Goal: Check status: Check status

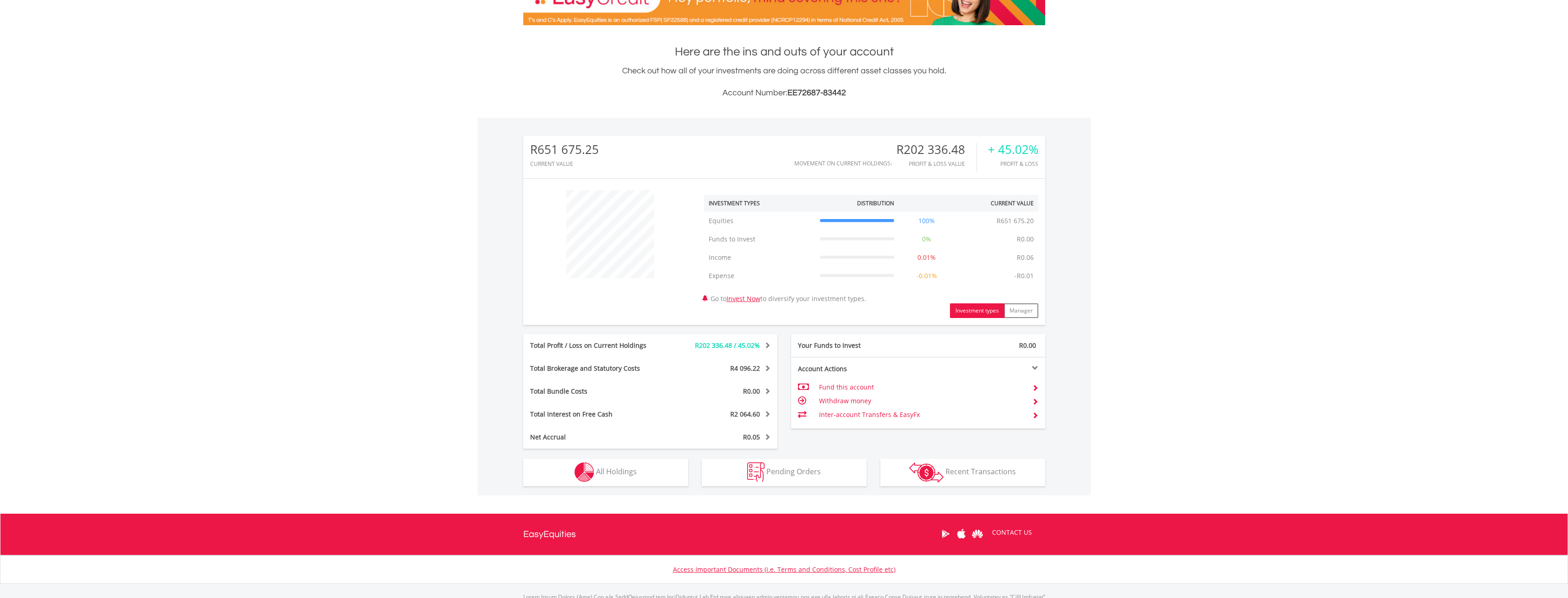
scroll to position [214, 0]
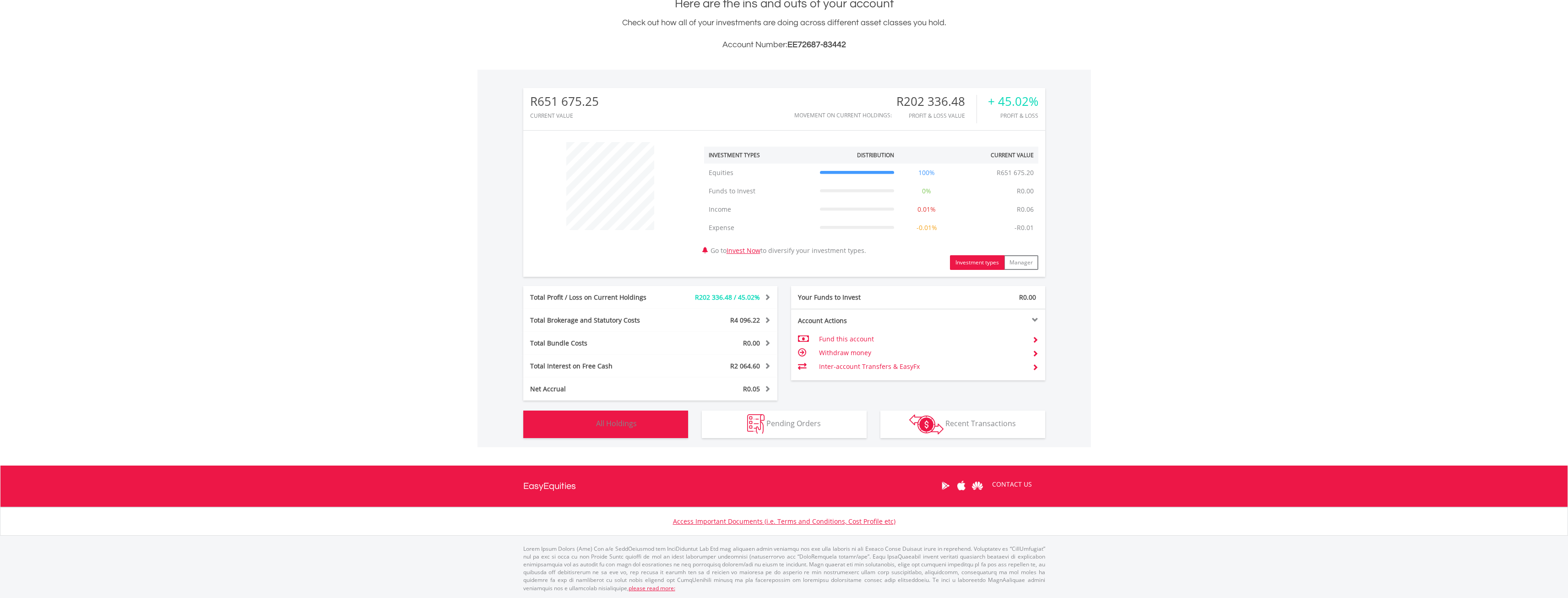
click at [638, 426] on button "Holdings All Holdings" at bounding box center [606, 424] width 165 height 27
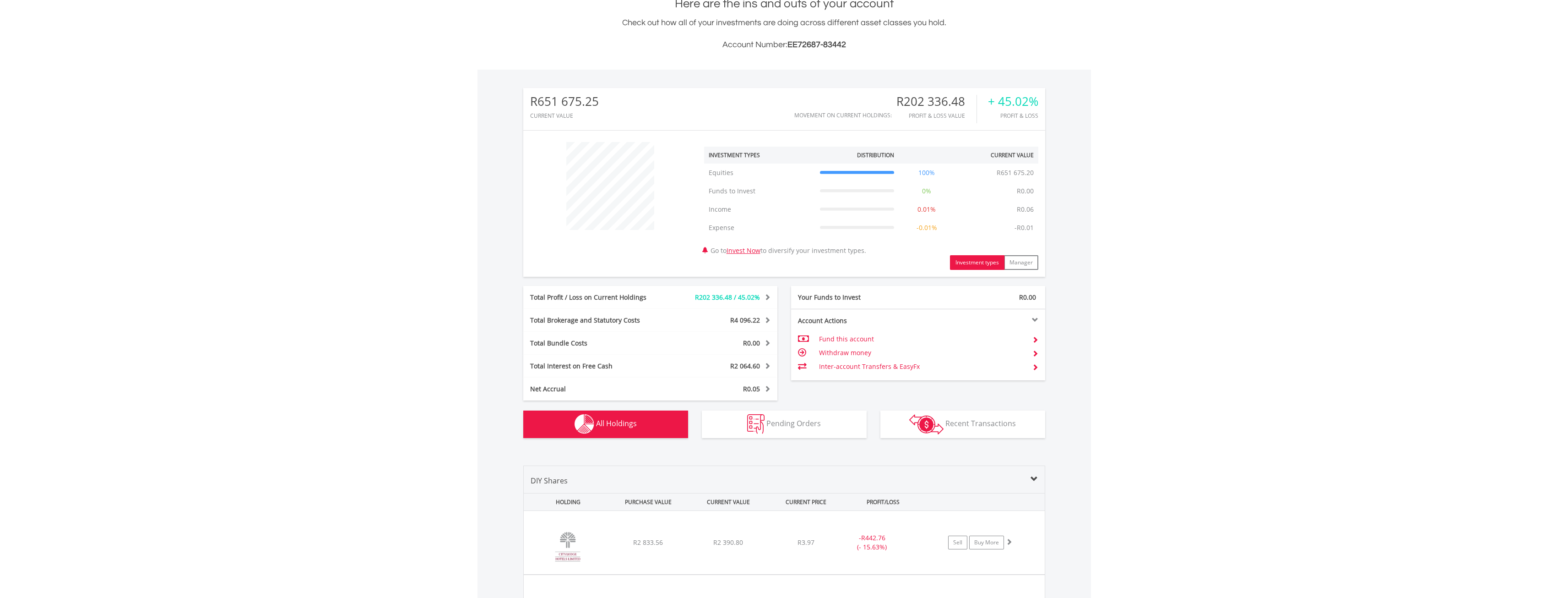
scroll to position [677, 0]
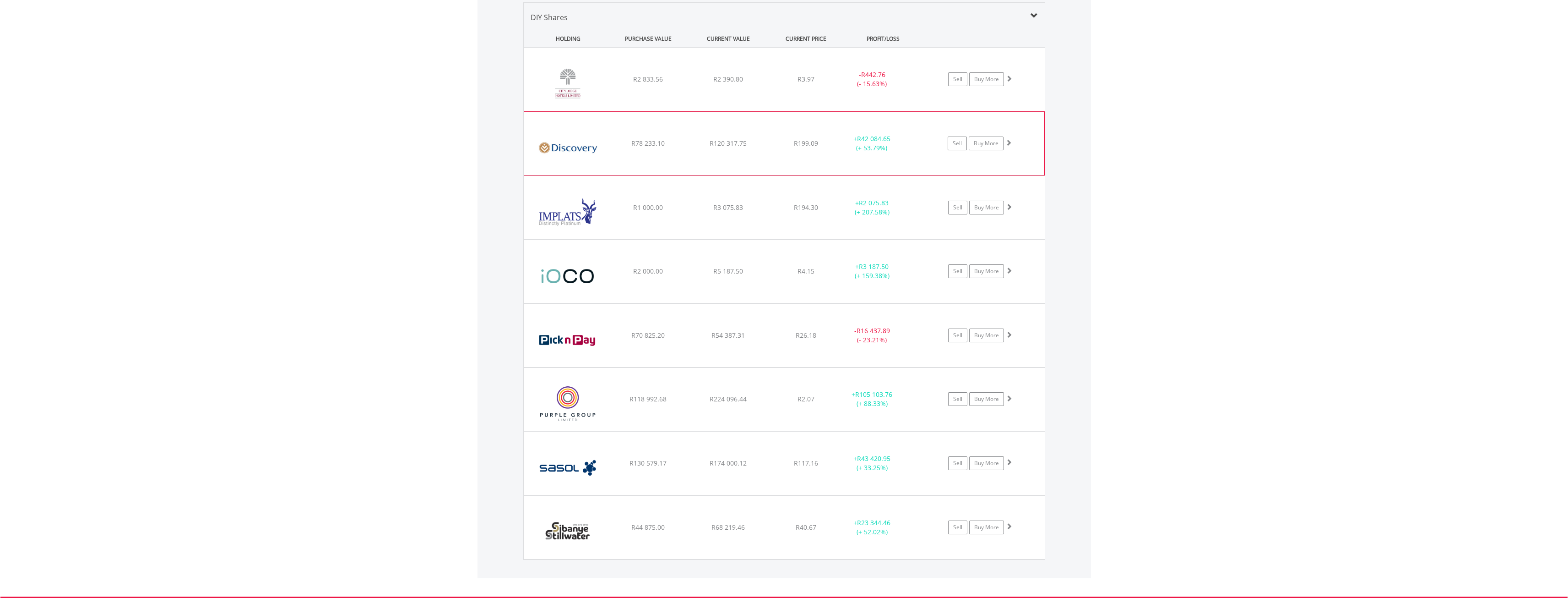
click at [689, 150] on div "﻿ Discovery Limited R78 233.10 R120 317.75 R199.09 + R42 084.65 (+ 53.79%) Sell…" at bounding box center [784, 144] width 520 height 63
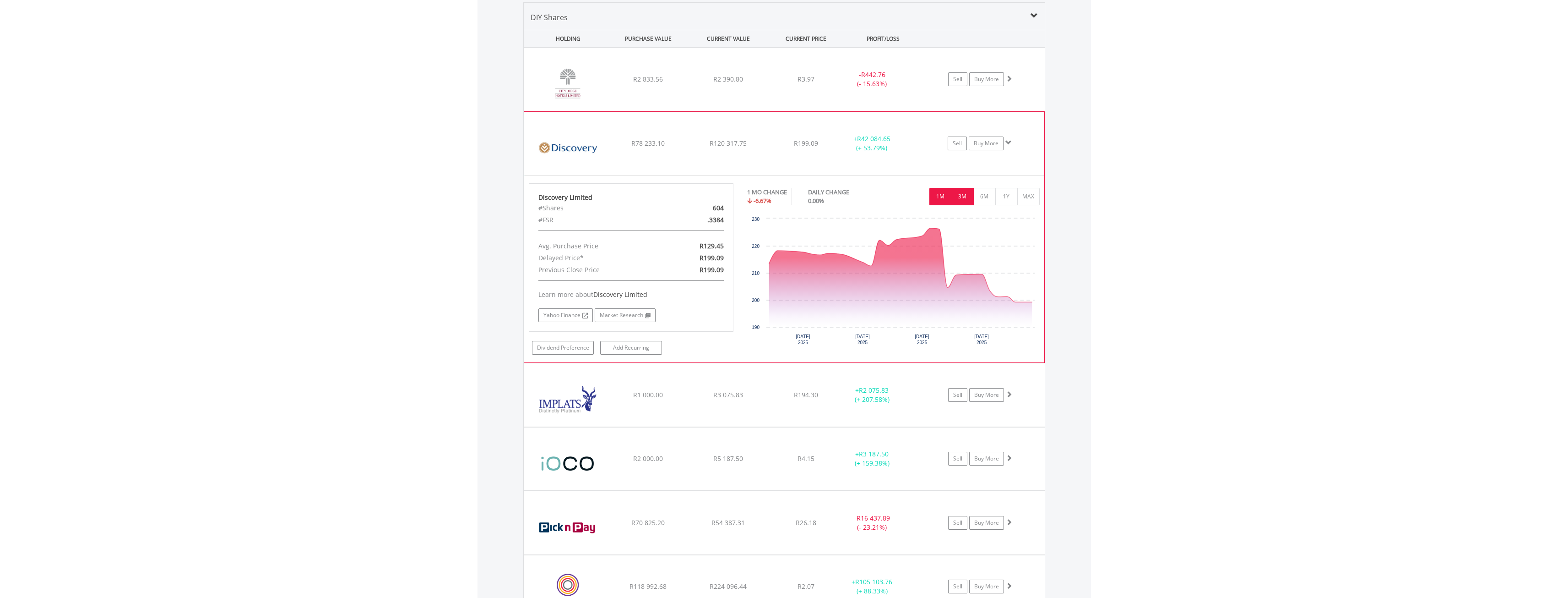
click at [962, 194] on button "3M" at bounding box center [962, 196] width 23 height 18
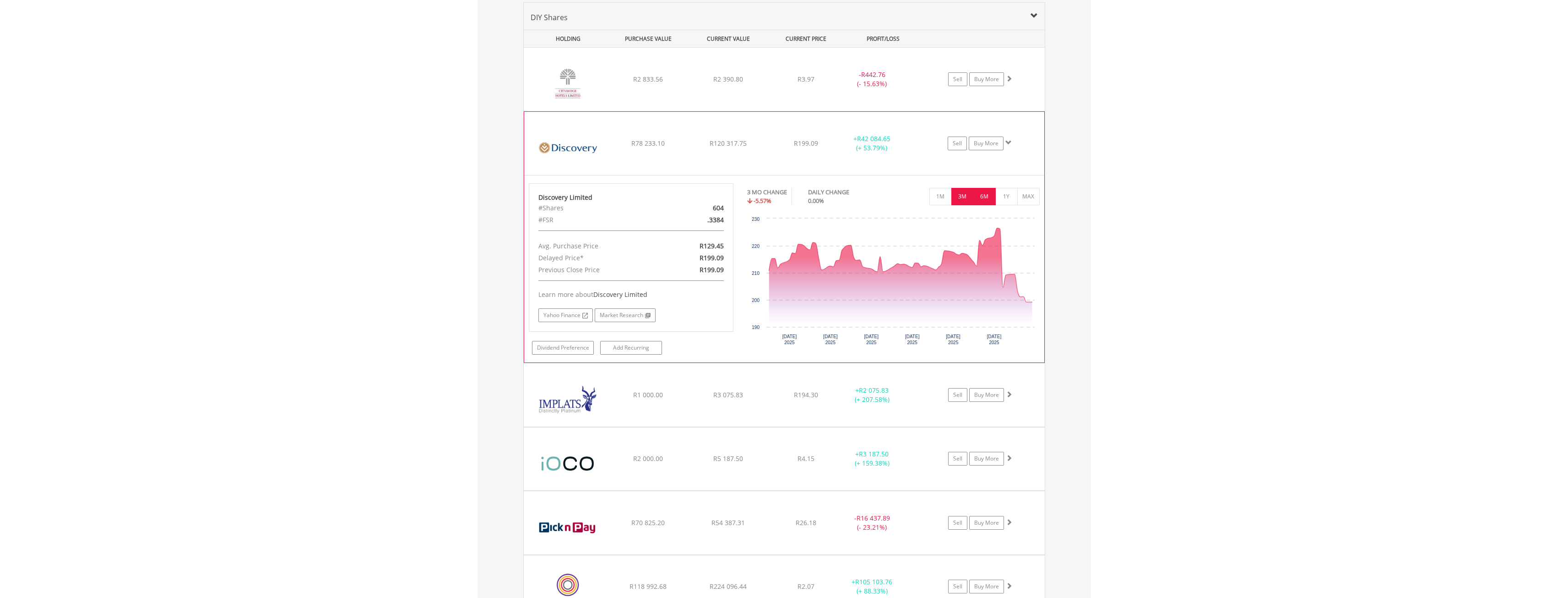
click at [986, 194] on button "6M" at bounding box center [984, 196] width 23 height 18
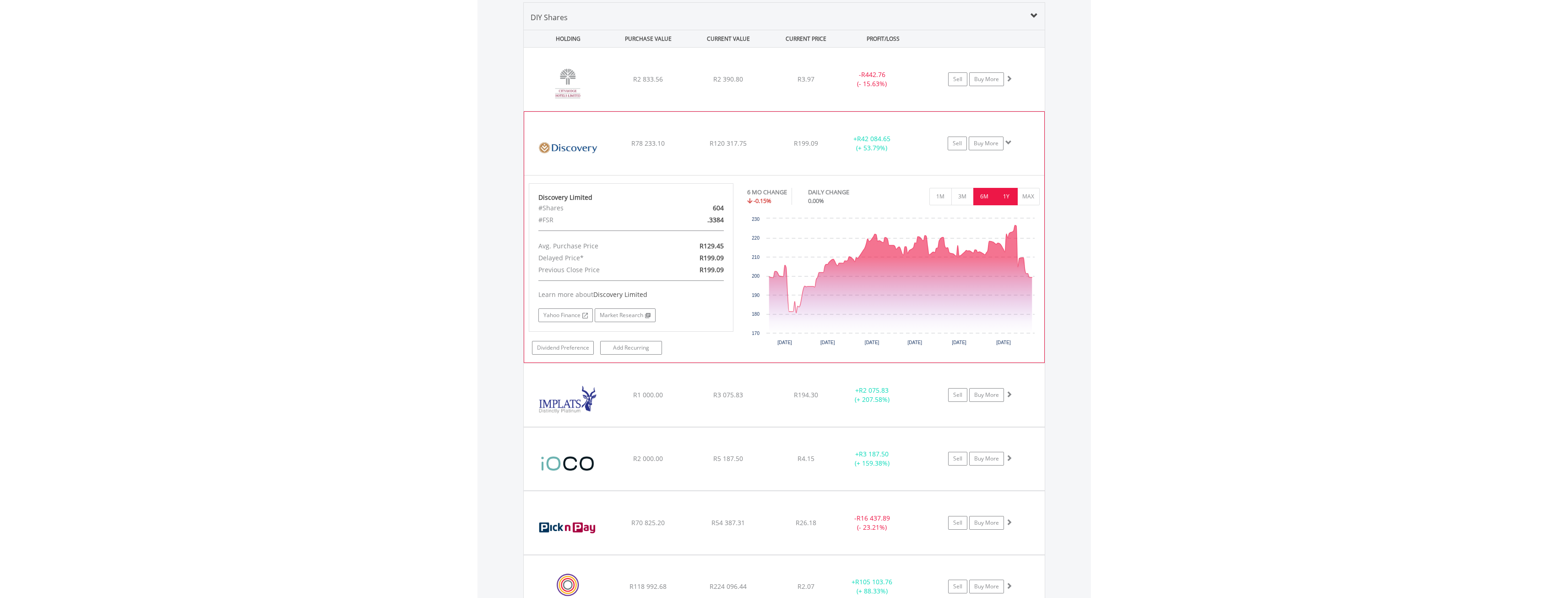
click at [1002, 195] on button "1Y" at bounding box center [1006, 196] width 23 height 18
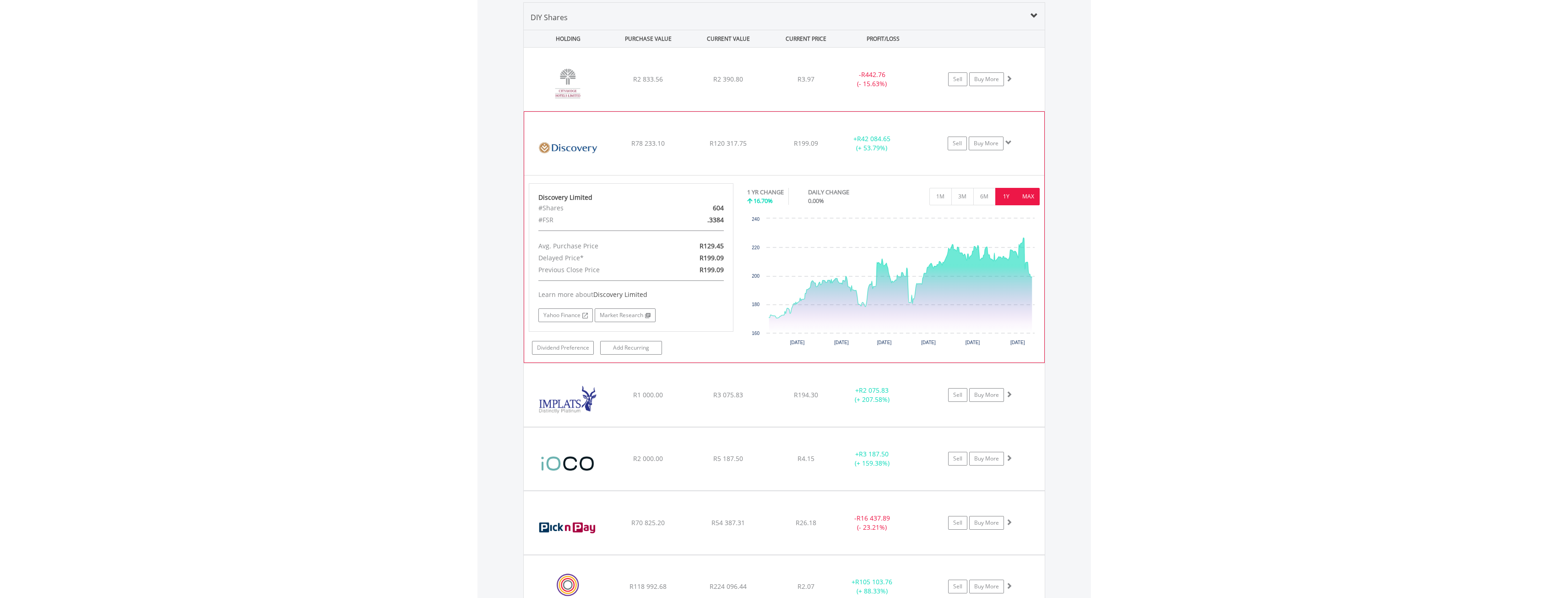
click at [1027, 198] on button "MAX" at bounding box center [1028, 196] width 23 height 18
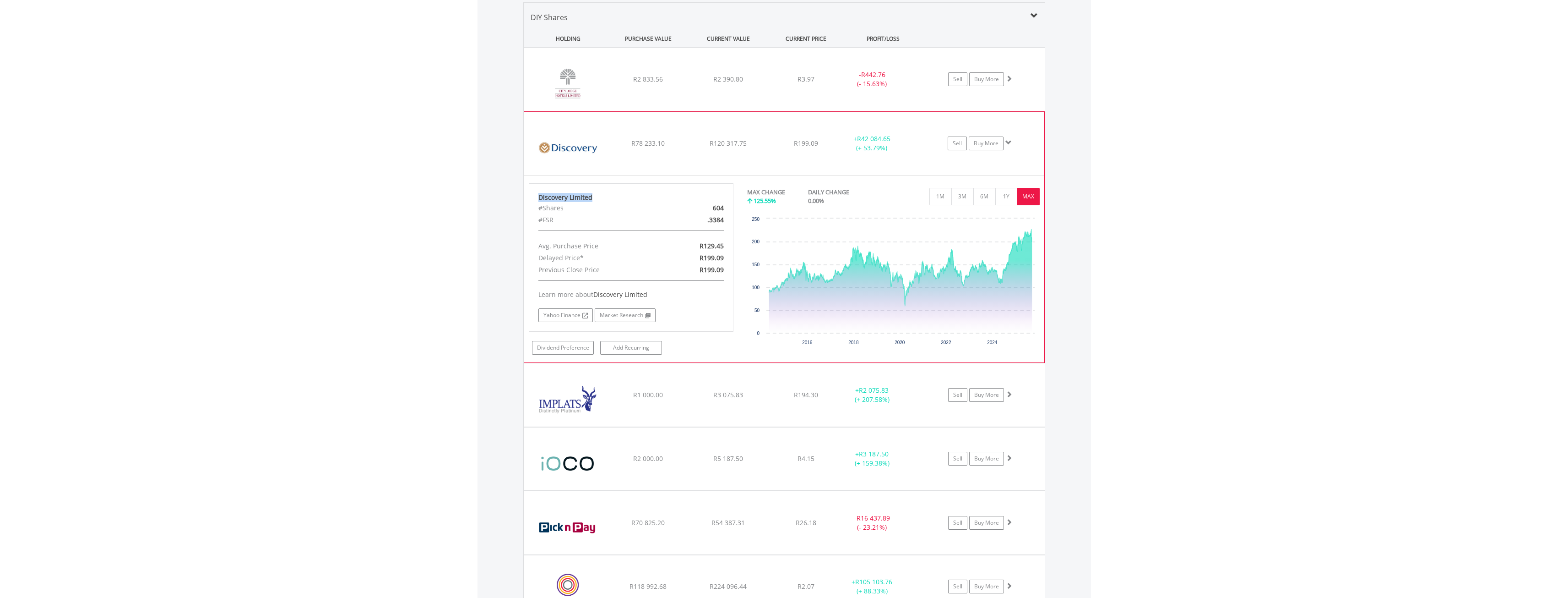
drag, startPoint x: 598, startPoint y: 197, endPoint x: 531, endPoint y: 197, distance: 67.0
click at [531, 197] on div "Discovery Limited #Shares 604 #FSR .3384 Avg. Purchase Price R129.45 Delayed Pr…" at bounding box center [631, 258] width 205 height 149
copy div "Discovery Limited"
